Goal: Task Accomplishment & Management: Use online tool/utility

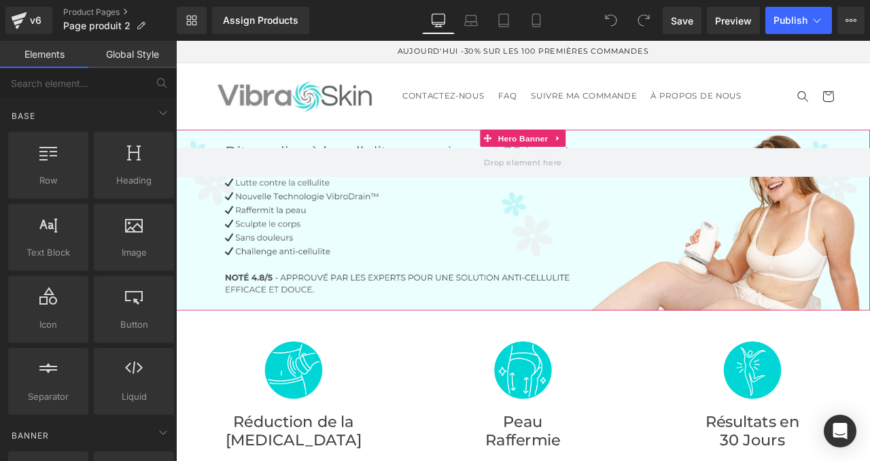
click at [273, 239] on div at bounding box center [587, 253] width 822 height 214
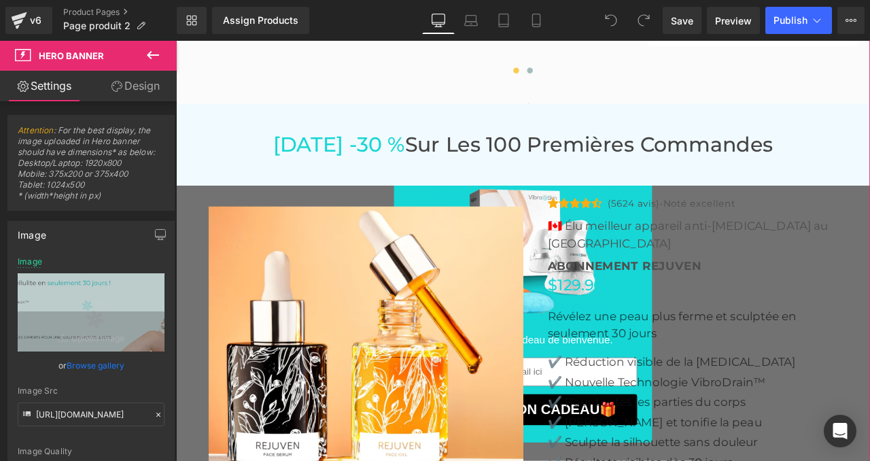
scroll to position [4036, 0]
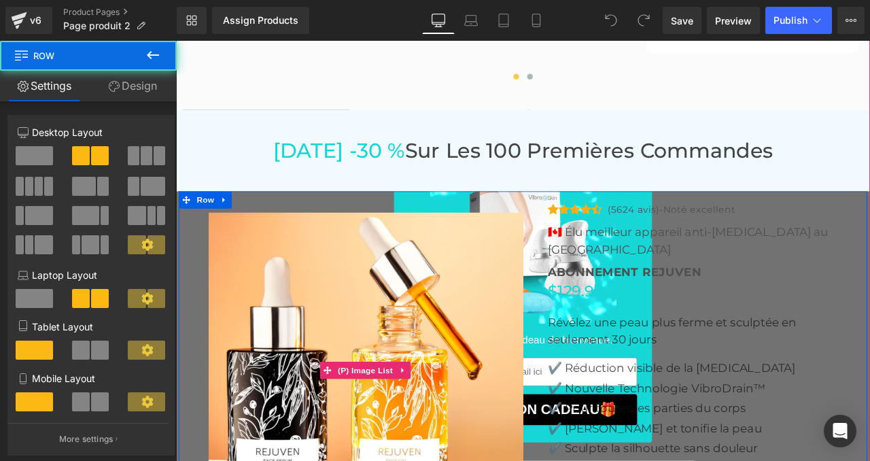
click at [503, 244] on img at bounding box center [402, 431] width 374 height 374
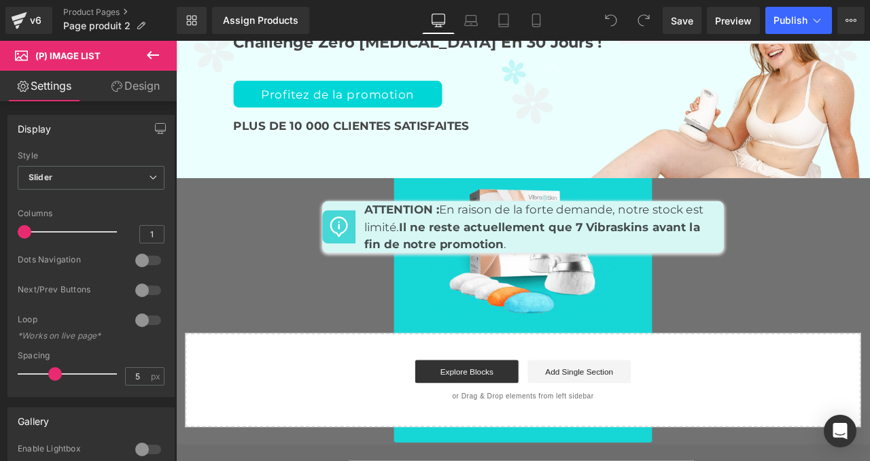
scroll to position [5788, 0]
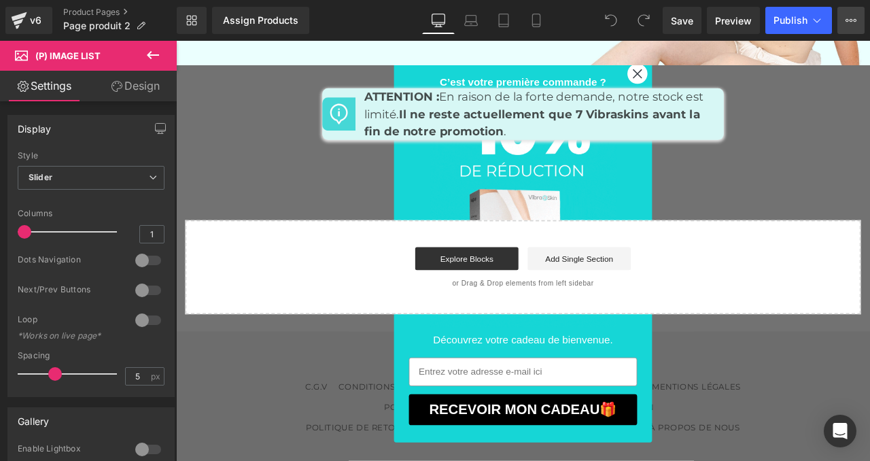
click at [845, 15] on icon at bounding box center [850, 20] width 11 height 11
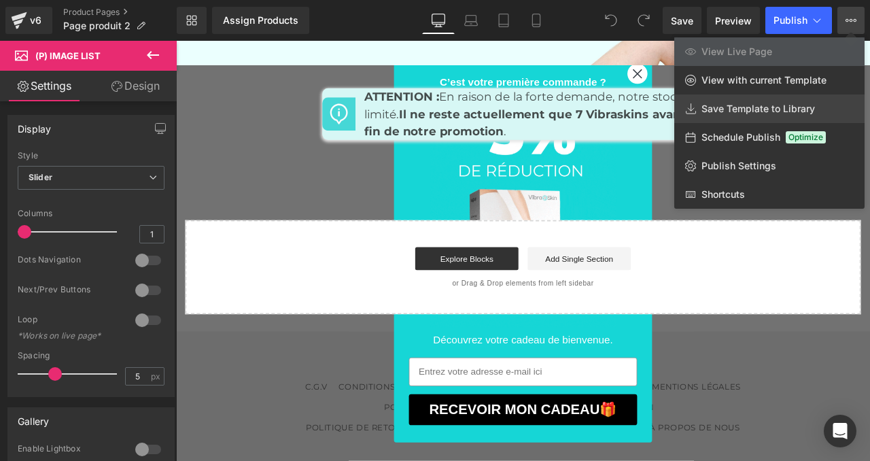
click at [760, 107] on span "Save Template to Library" at bounding box center [757, 109] width 113 height 12
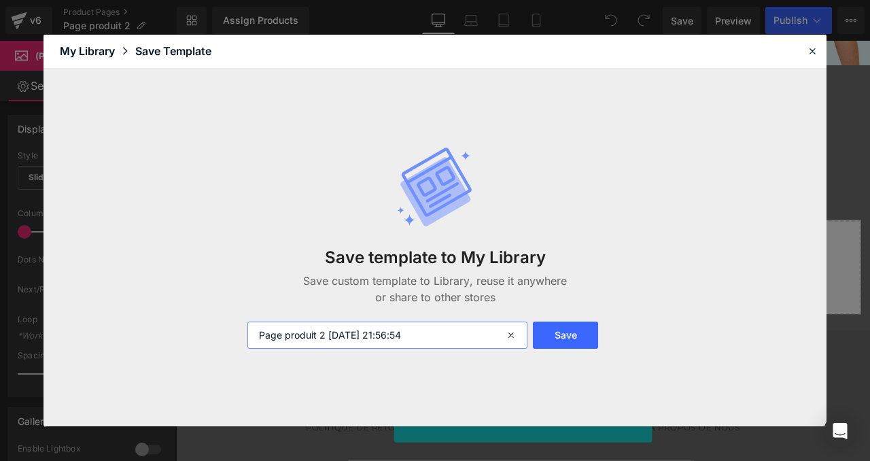
drag, startPoint x: 328, startPoint y: 334, endPoint x: 465, endPoint y: 334, distance: 136.6
click at [465, 334] on input "Page produit 2 2025-09-02 21:56:54" at bounding box center [387, 334] width 280 height 27
type input "Page produit 2"
click at [568, 337] on button "Save" at bounding box center [565, 334] width 65 height 27
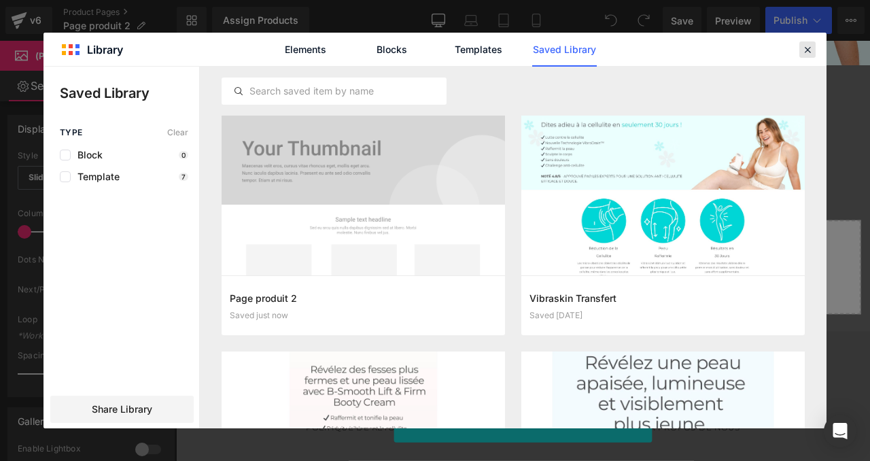
click at [805, 46] on icon at bounding box center [807, 49] width 12 height 12
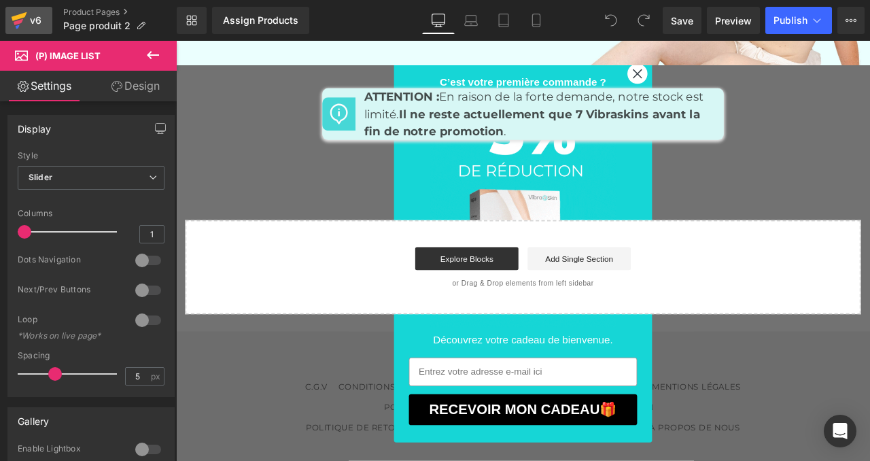
click at [31, 27] on div "v6" at bounding box center [35, 21] width 17 height 18
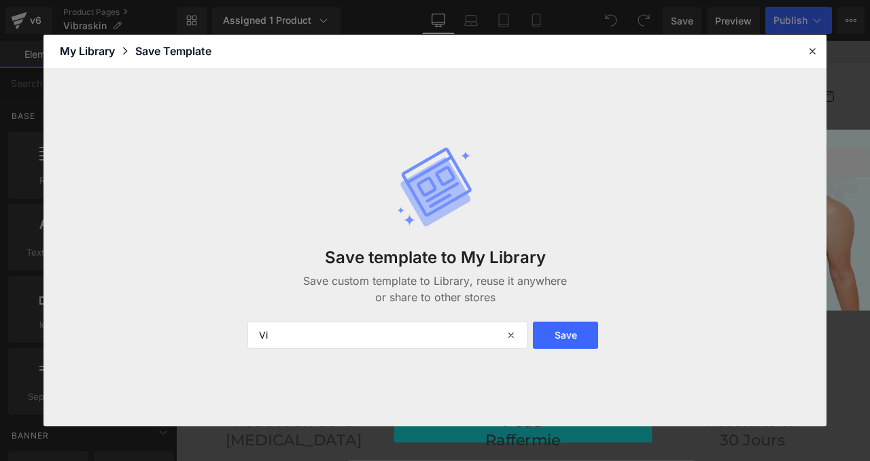
type input "V"
type input "p"
type input "Page produit 1"
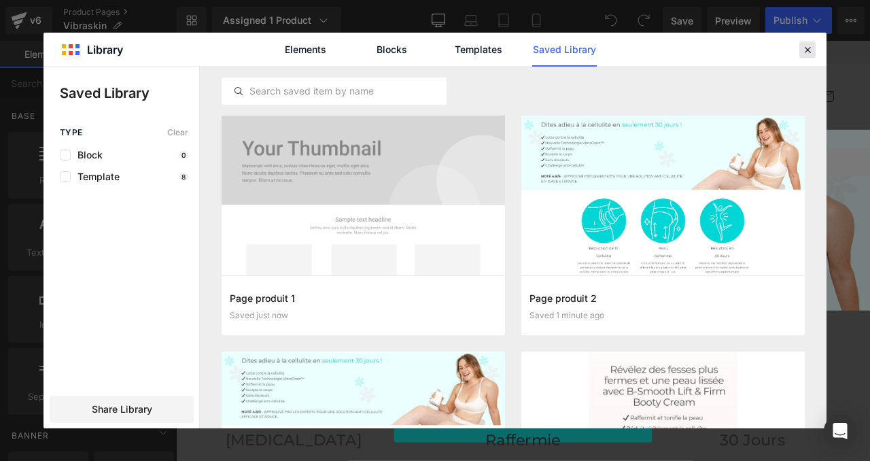
click at [807, 51] on icon at bounding box center [807, 49] width 12 height 12
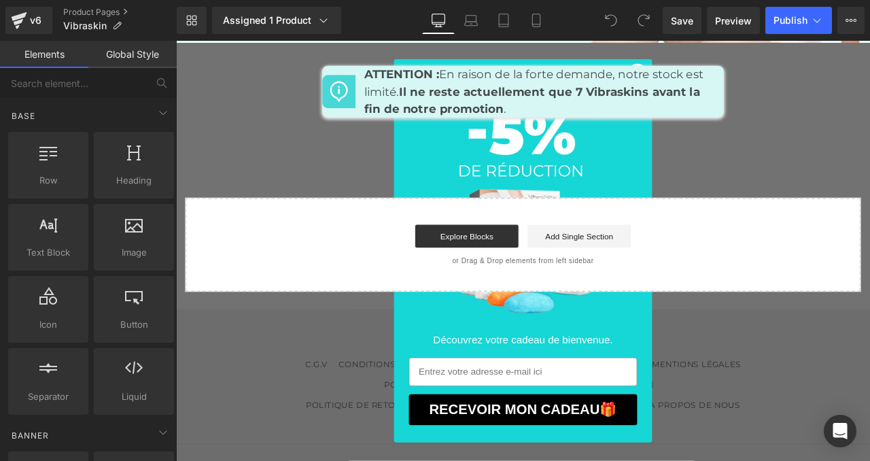
scroll to position [5832, 0]
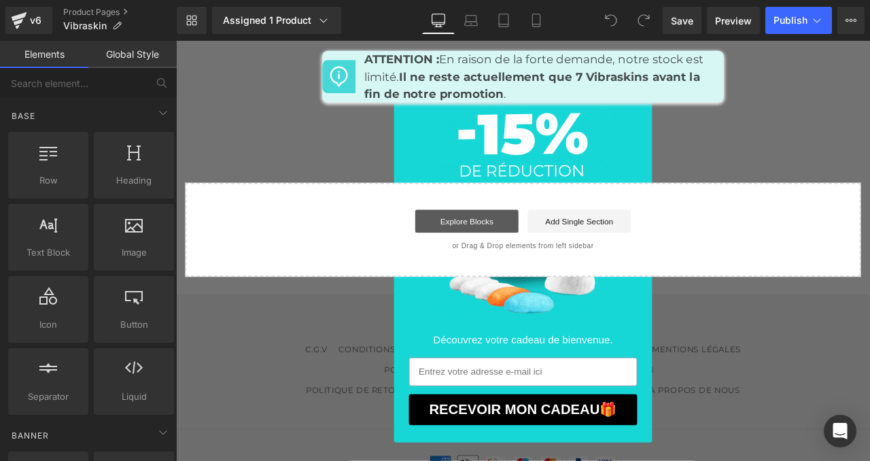
click at [525, 241] on link "Explore Blocks" at bounding box center [520, 254] width 122 height 27
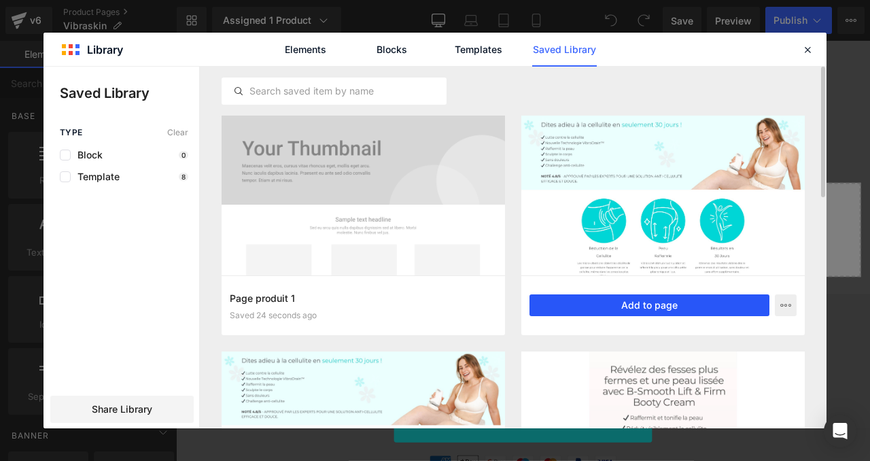
click at [625, 303] on button "Add to page" at bounding box center [649, 305] width 240 height 22
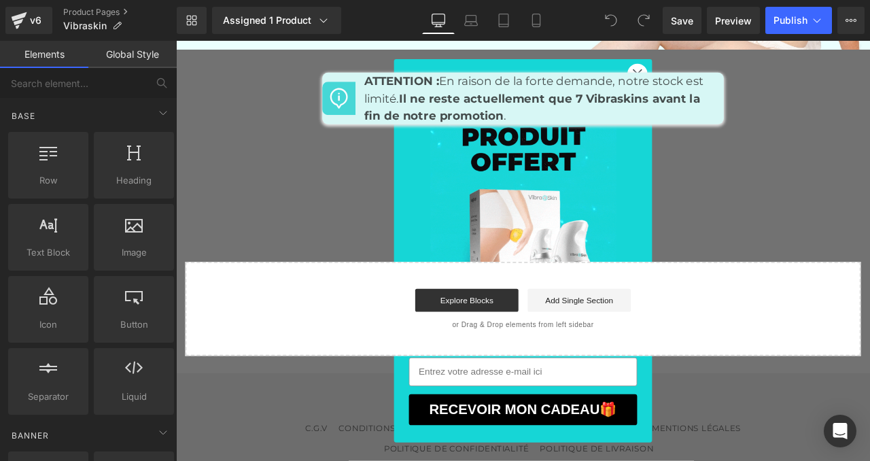
scroll to position [5806, 0]
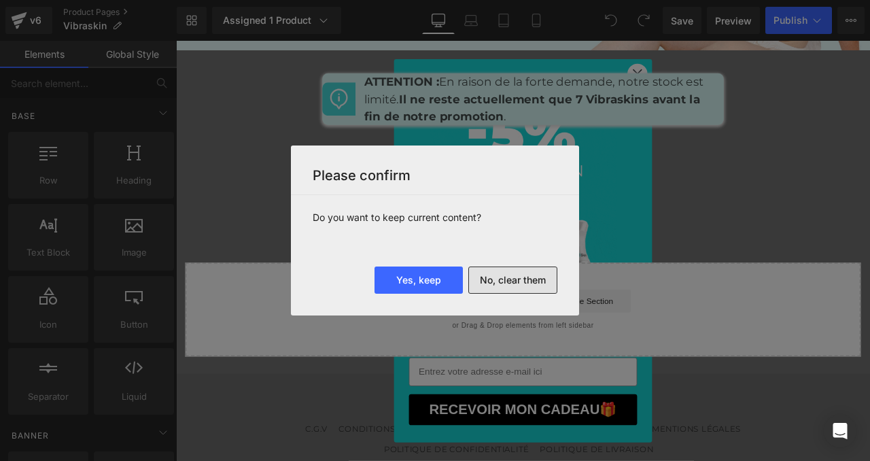
click at [505, 275] on button "No, clear them" at bounding box center [512, 279] width 89 height 27
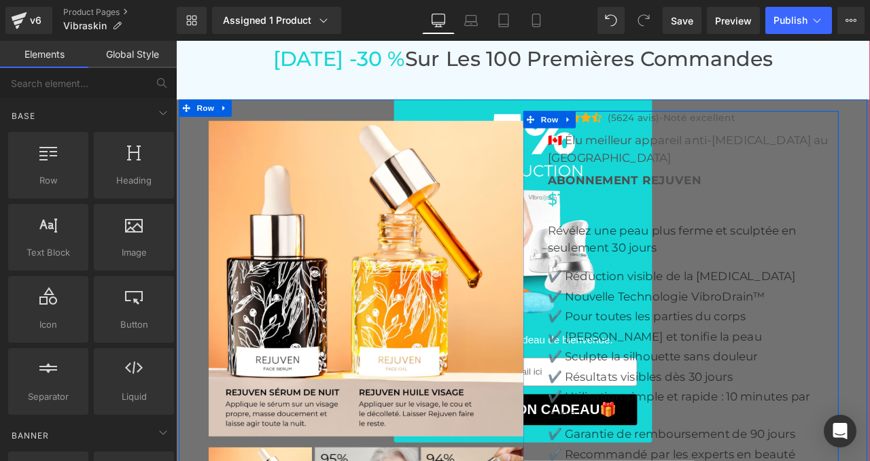
scroll to position [4149, 0]
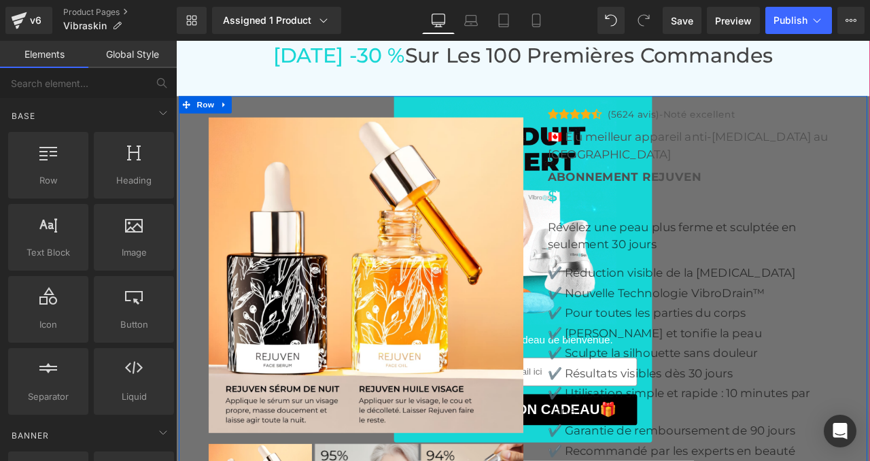
click at [418, 196] on img at bounding box center [402, 318] width 374 height 374
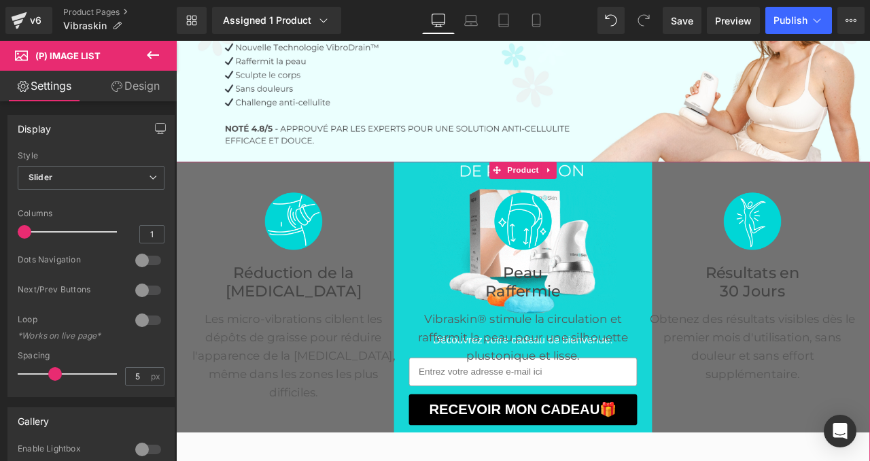
scroll to position [69, 0]
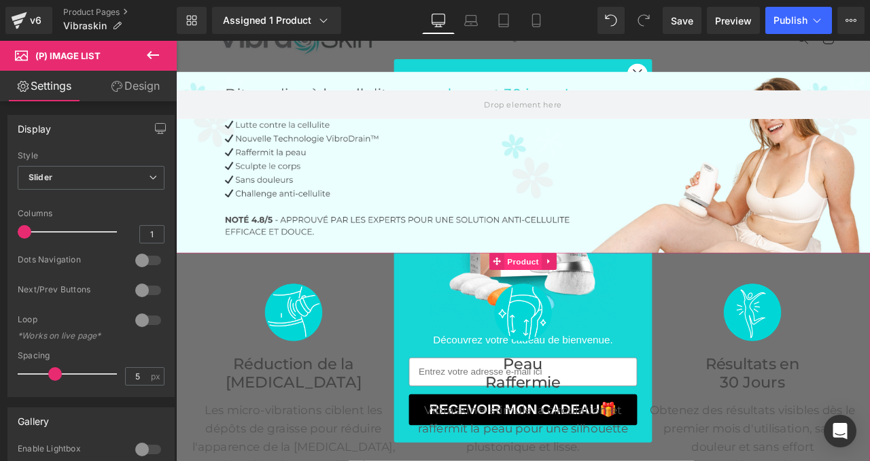
click at [583, 300] on span "Product" at bounding box center [587, 302] width 44 height 20
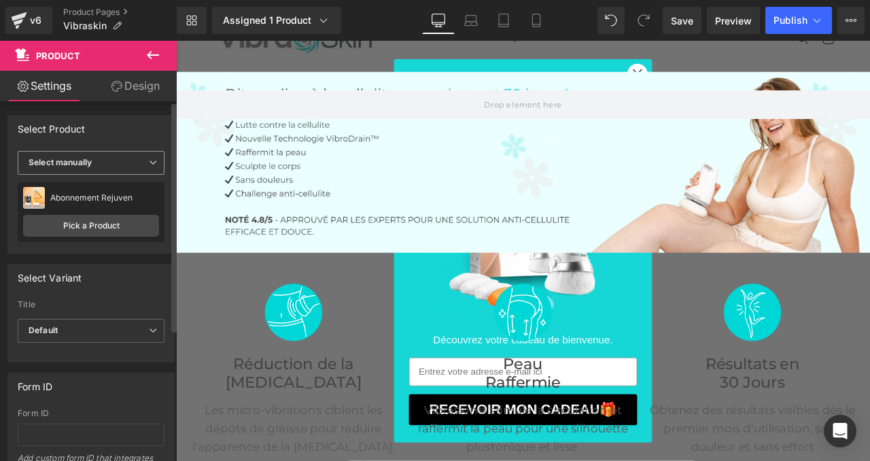
click at [60, 163] on b "Select manually" at bounding box center [60, 162] width 63 height 10
click at [69, 135] on div "Select Product" at bounding box center [91, 129] width 166 height 26
click at [80, 224] on link "Pick a Product" at bounding box center [91, 226] width 136 height 22
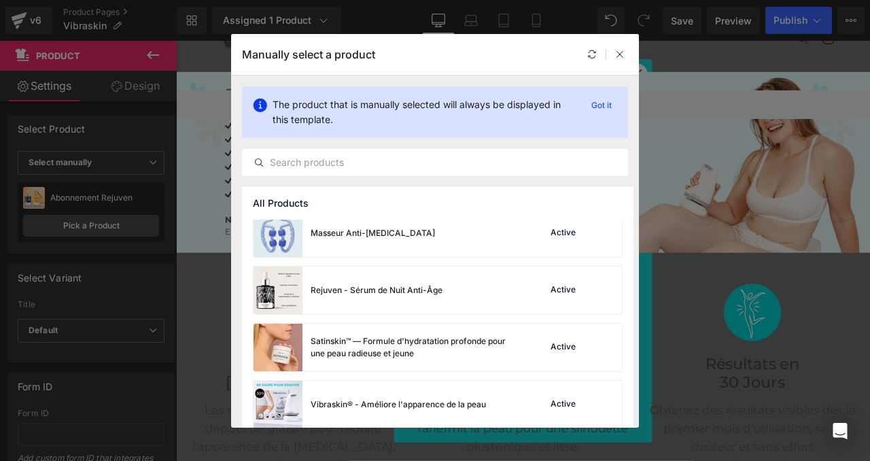
scroll to position [309, 0]
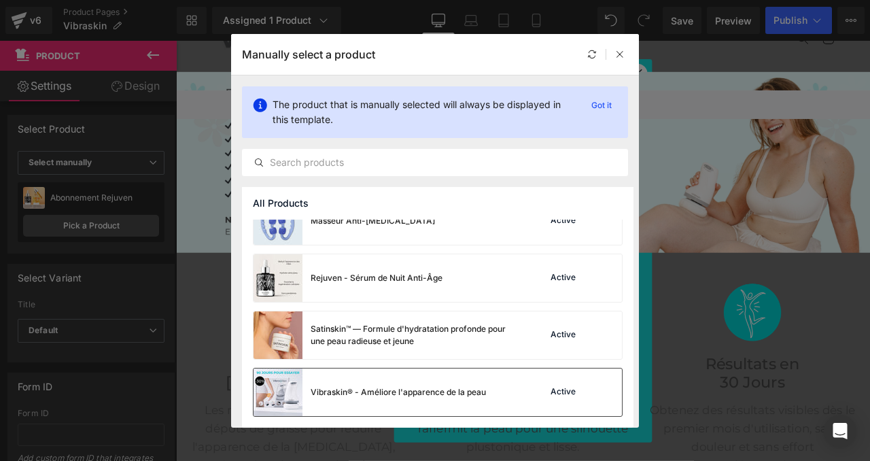
click at [364, 386] on div "Vibraskin® - Améliore l'apparence de la peau" at bounding box center [398, 392] width 175 height 12
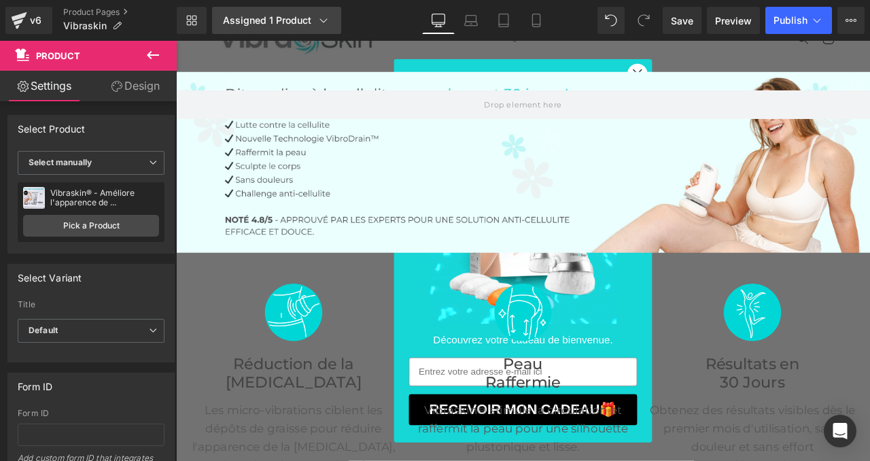
click at [289, 28] on link "Assigned 1 Product" at bounding box center [276, 20] width 129 height 27
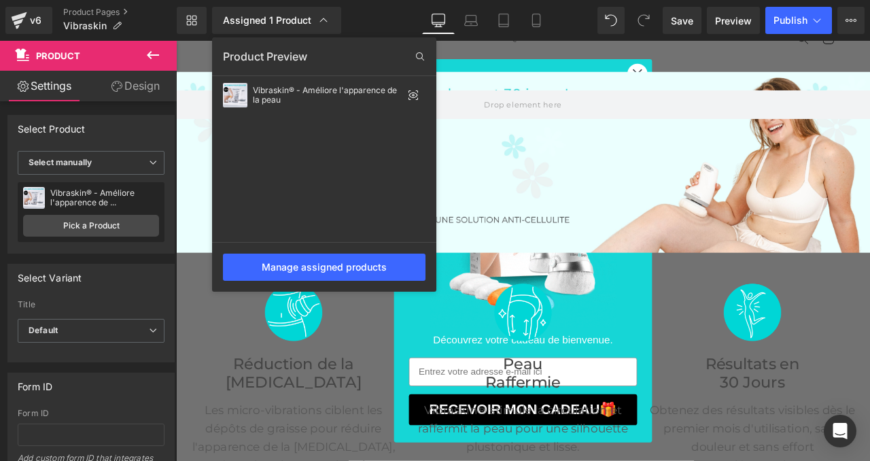
click at [559, 172] on div at bounding box center [523, 251] width 694 height 420
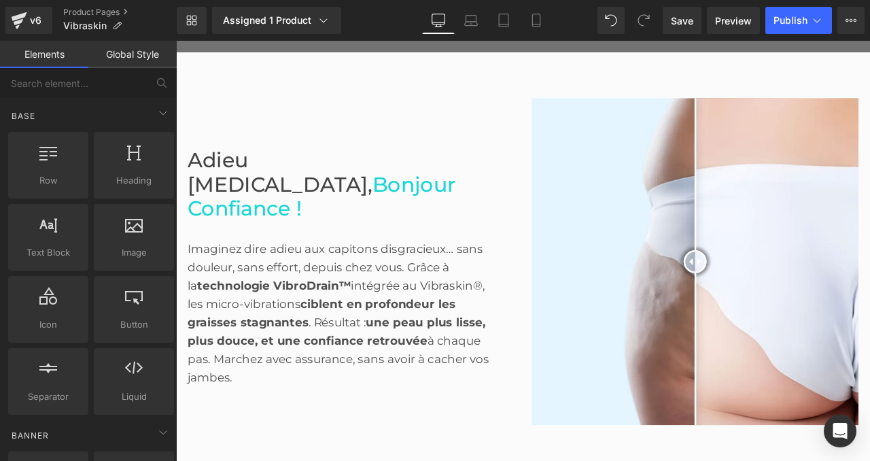
scroll to position [0, 0]
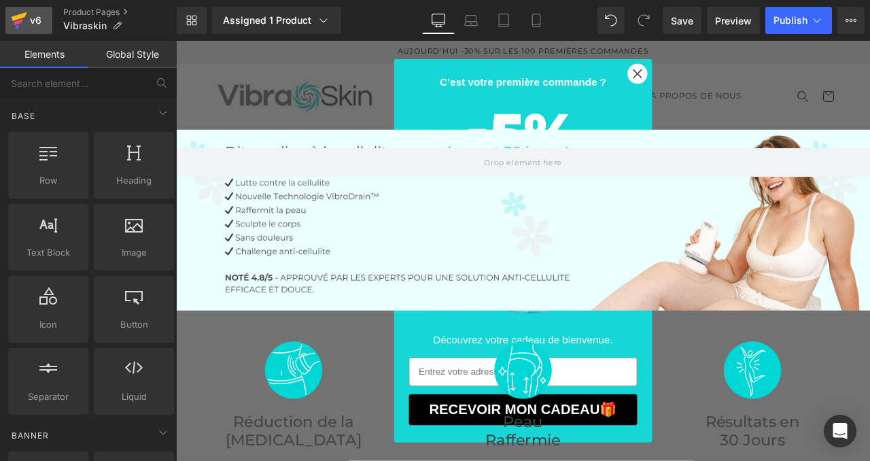
click at [30, 26] on div "v6" at bounding box center [35, 21] width 17 height 18
